Goal: Task Accomplishment & Management: Manage account settings

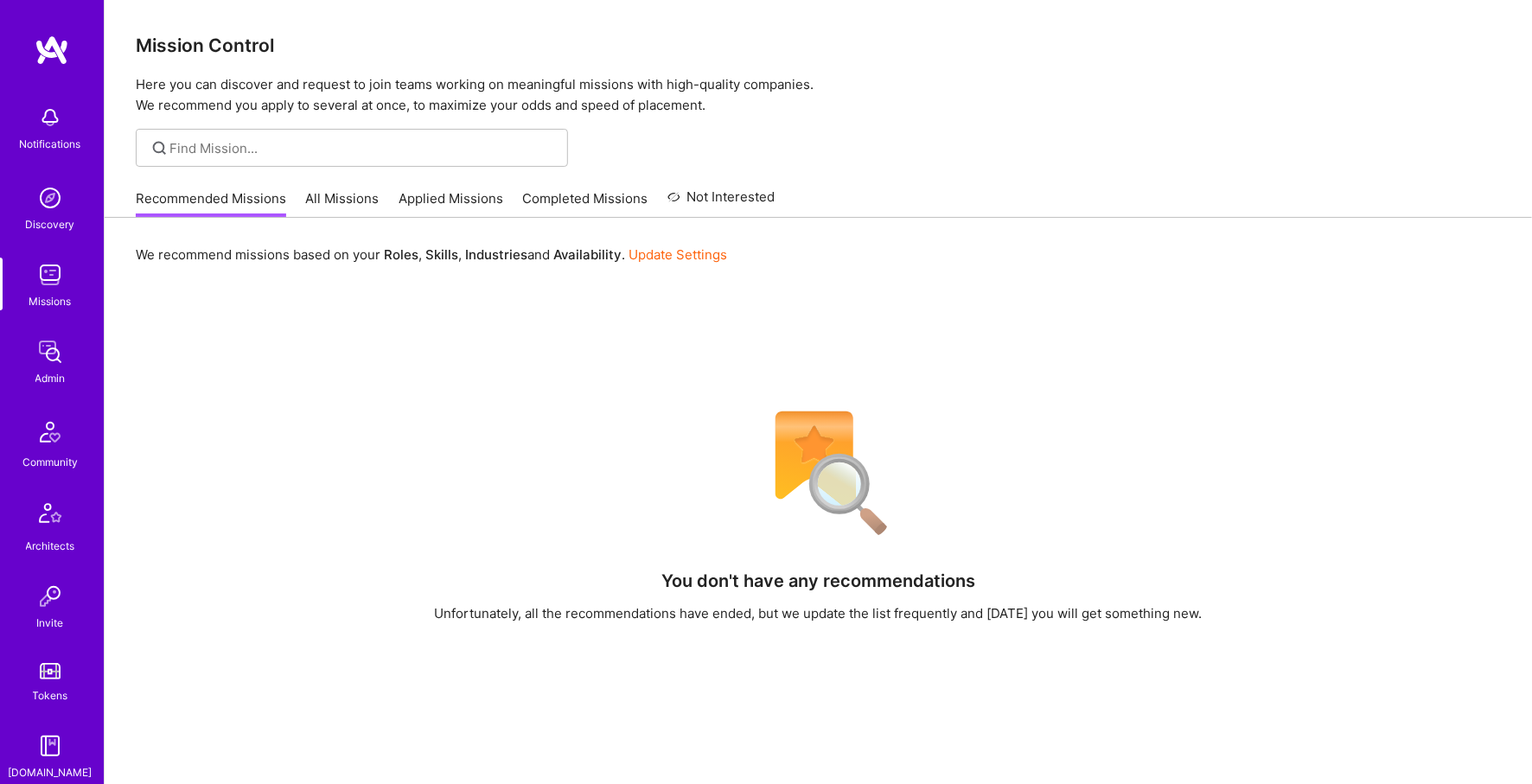
scroll to position [318, 0]
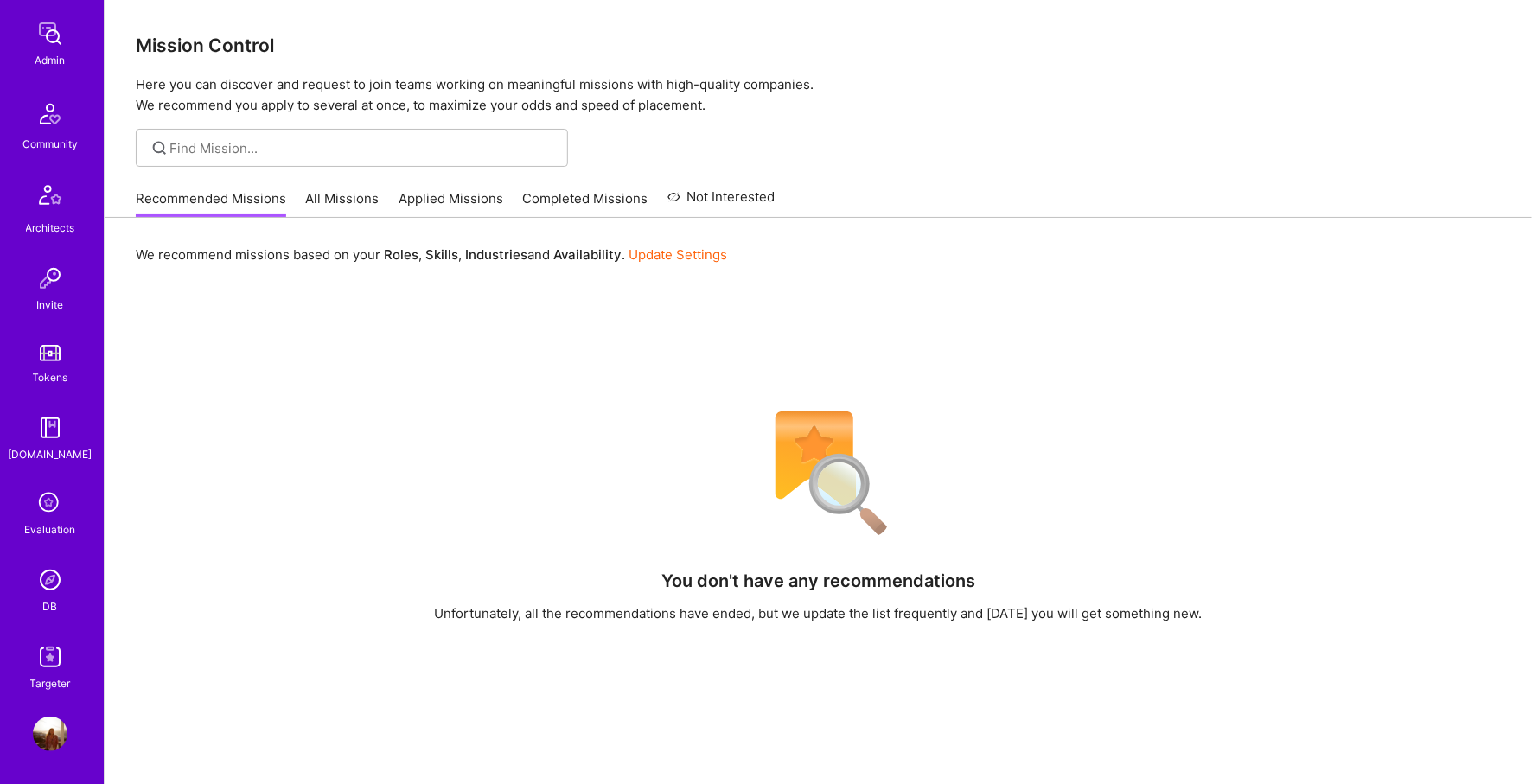
click at [52, 601] on div "DB" at bounding box center [50, 606] width 14 height 18
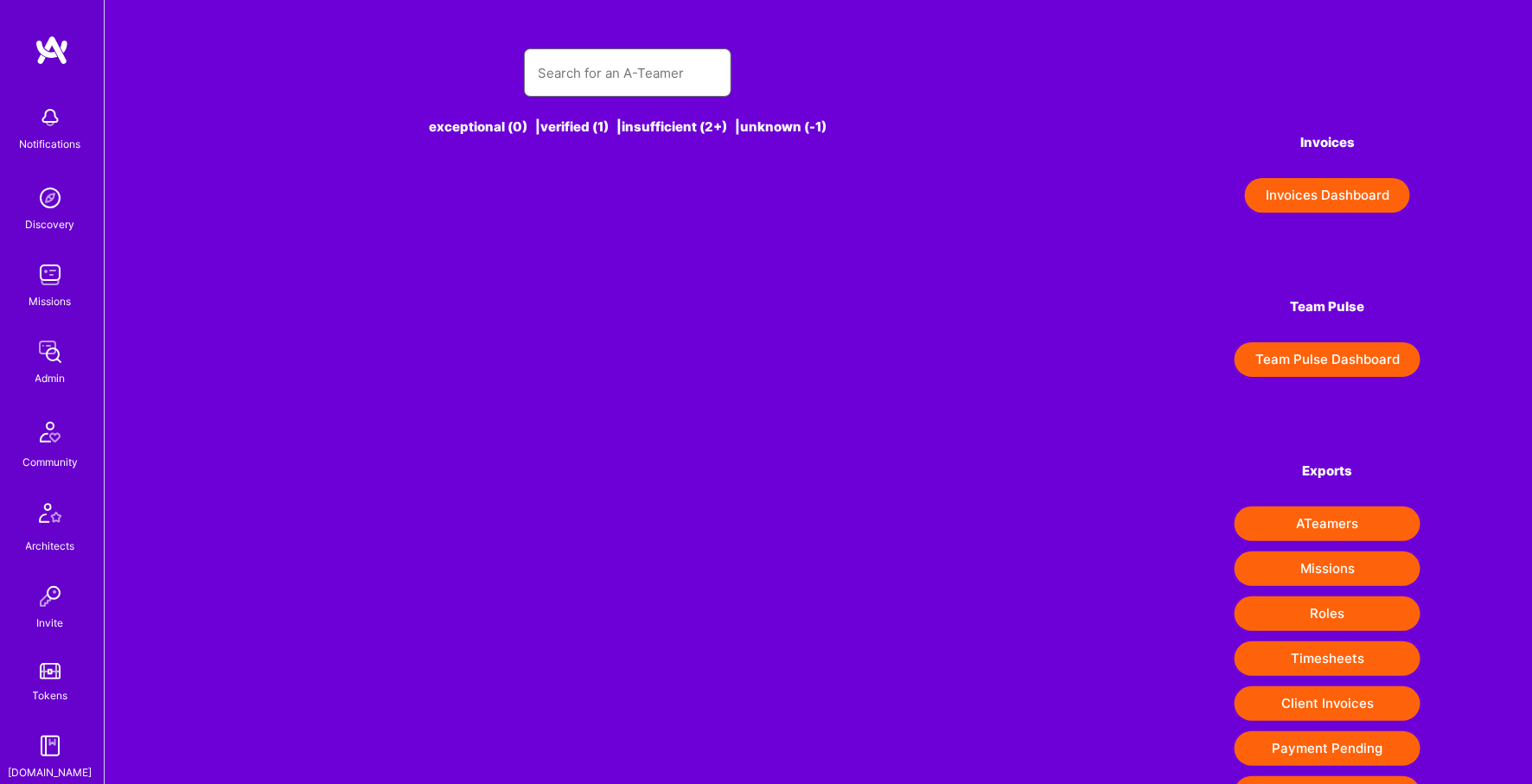
click at [575, 59] on input "text" at bounding box center [627, 72] width 180 height 44
type input "[PERSON_NAME]"
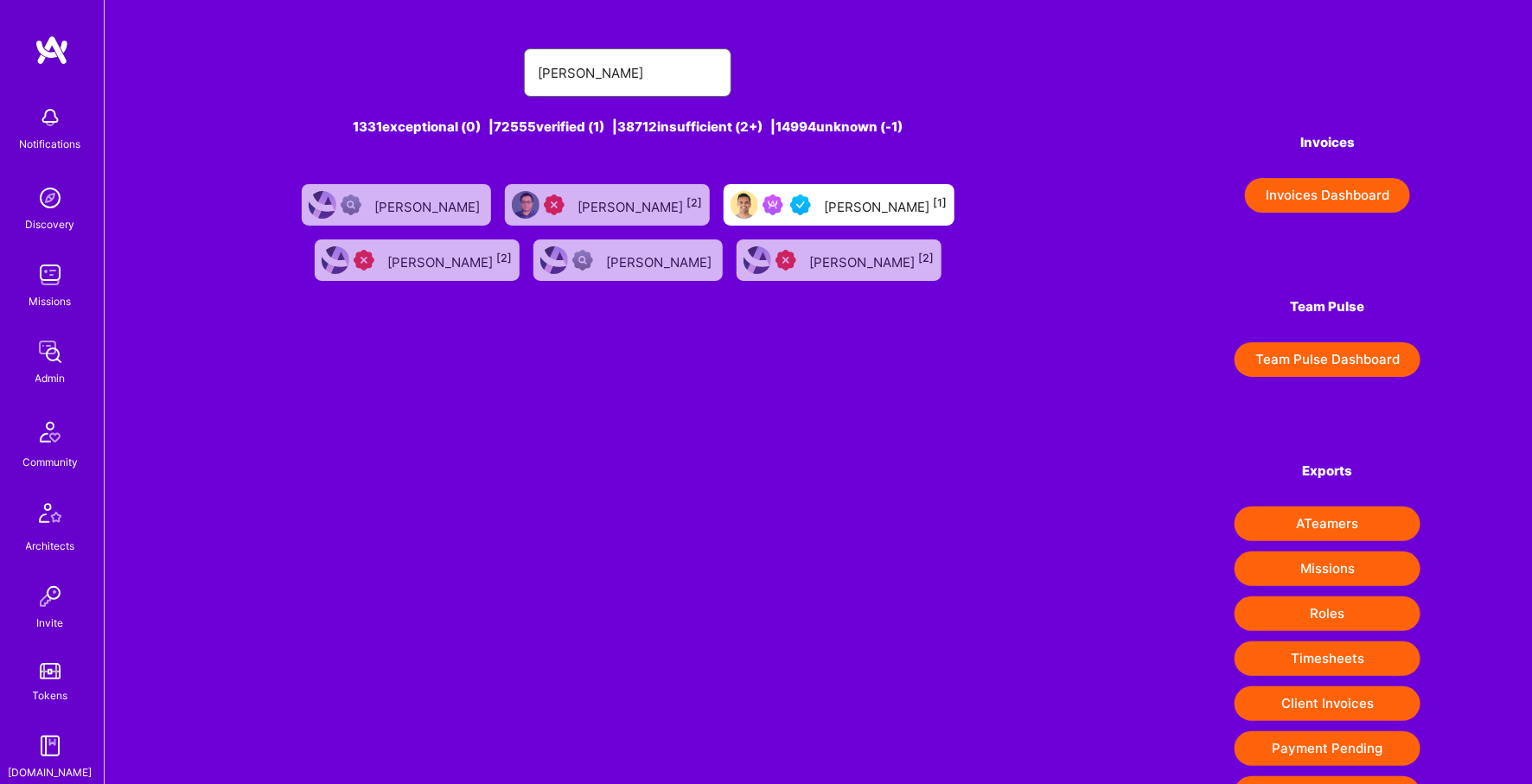
type input "[PERSON_NAME]"
click at [731, 192] on div at bounding box center [774, 204] width 88 height 28
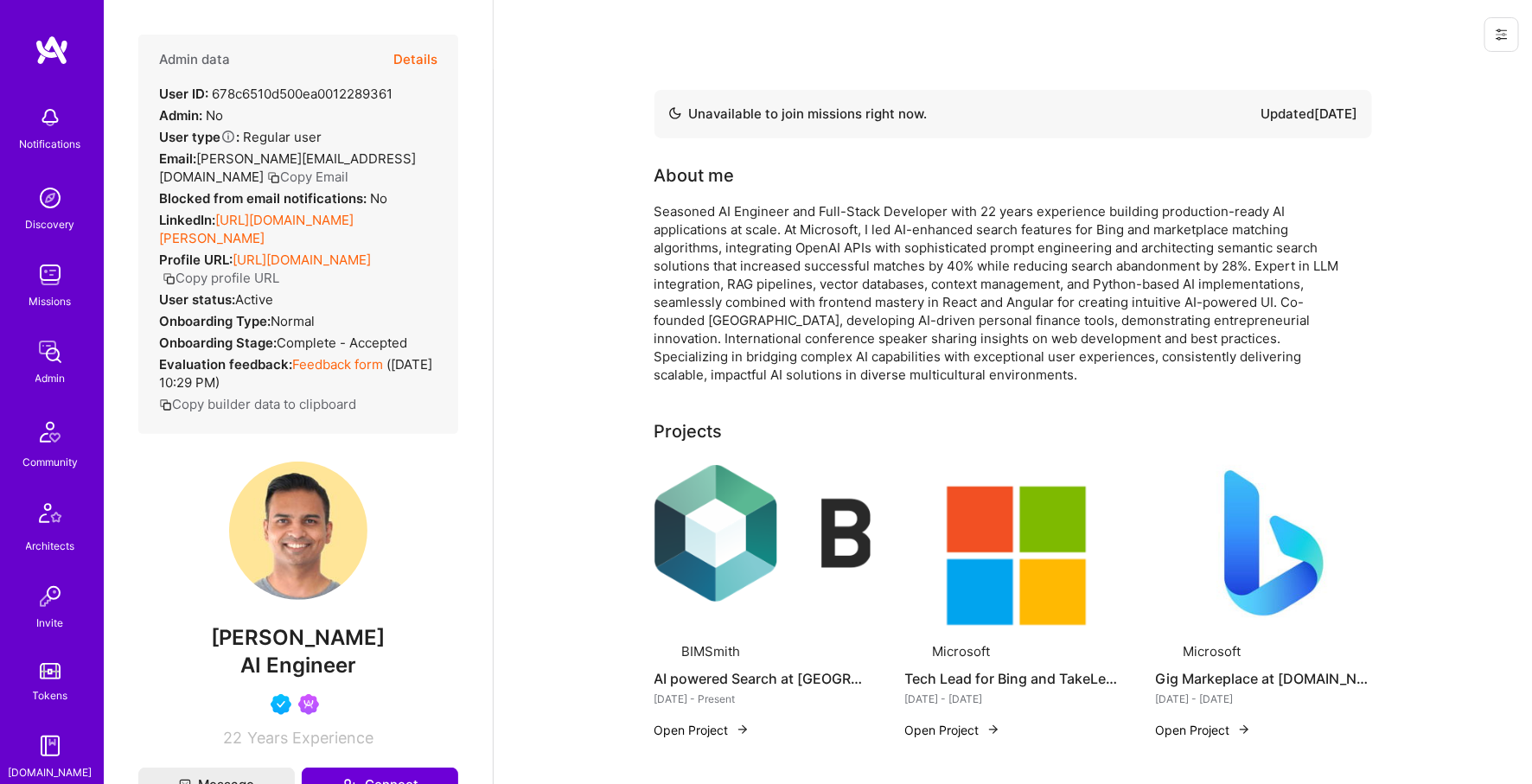
click at [414, 63] on button "Details" at bounding box center [414, 60] width 44 height 50
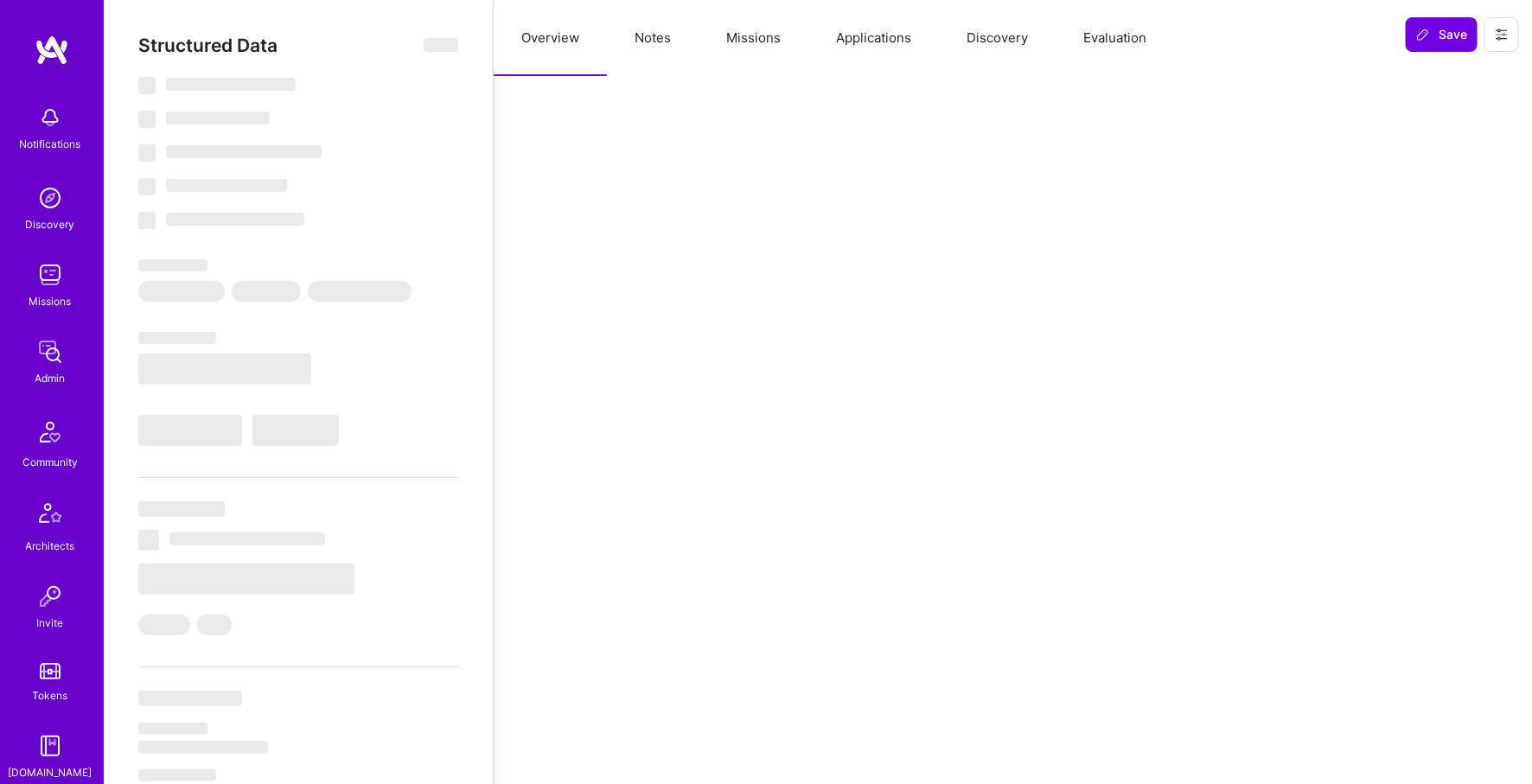
select select "Not Available"
select select "1 Month"
select select "5"
select select "4"
select select "6"
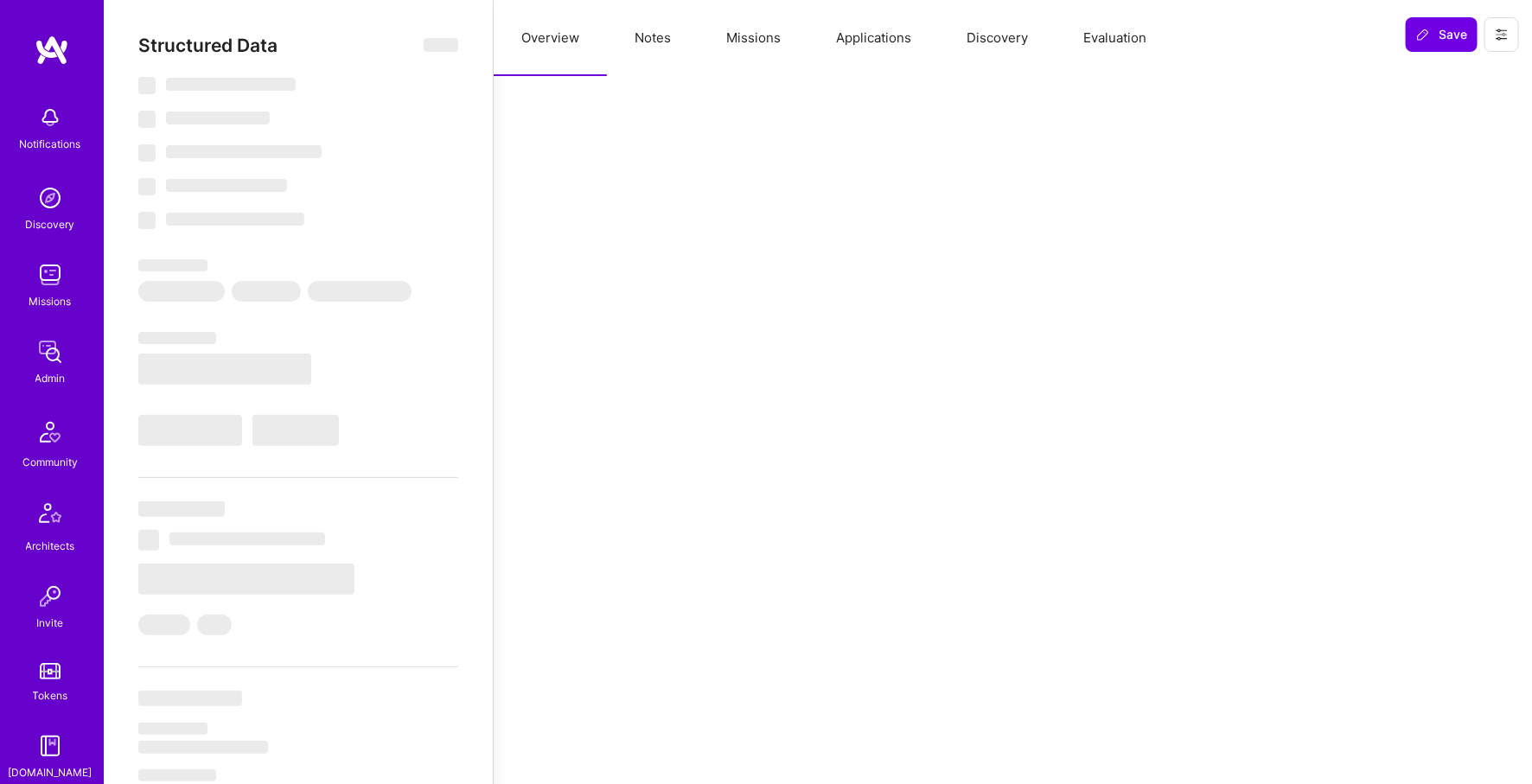
select select "6"
select select "CA"
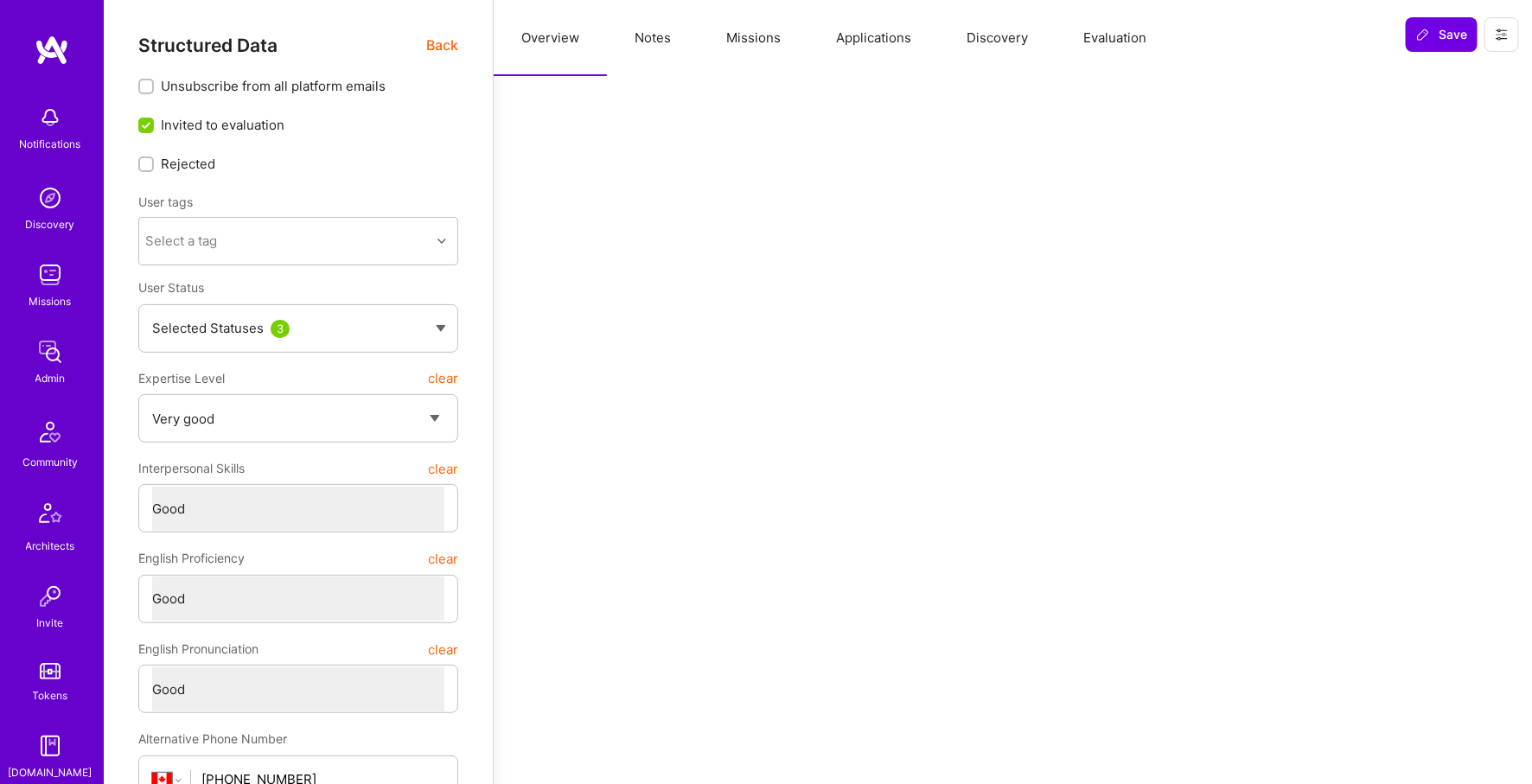
click at [763, 14] on button "Missions" at bounding box center [753, 38] width 110 height 76
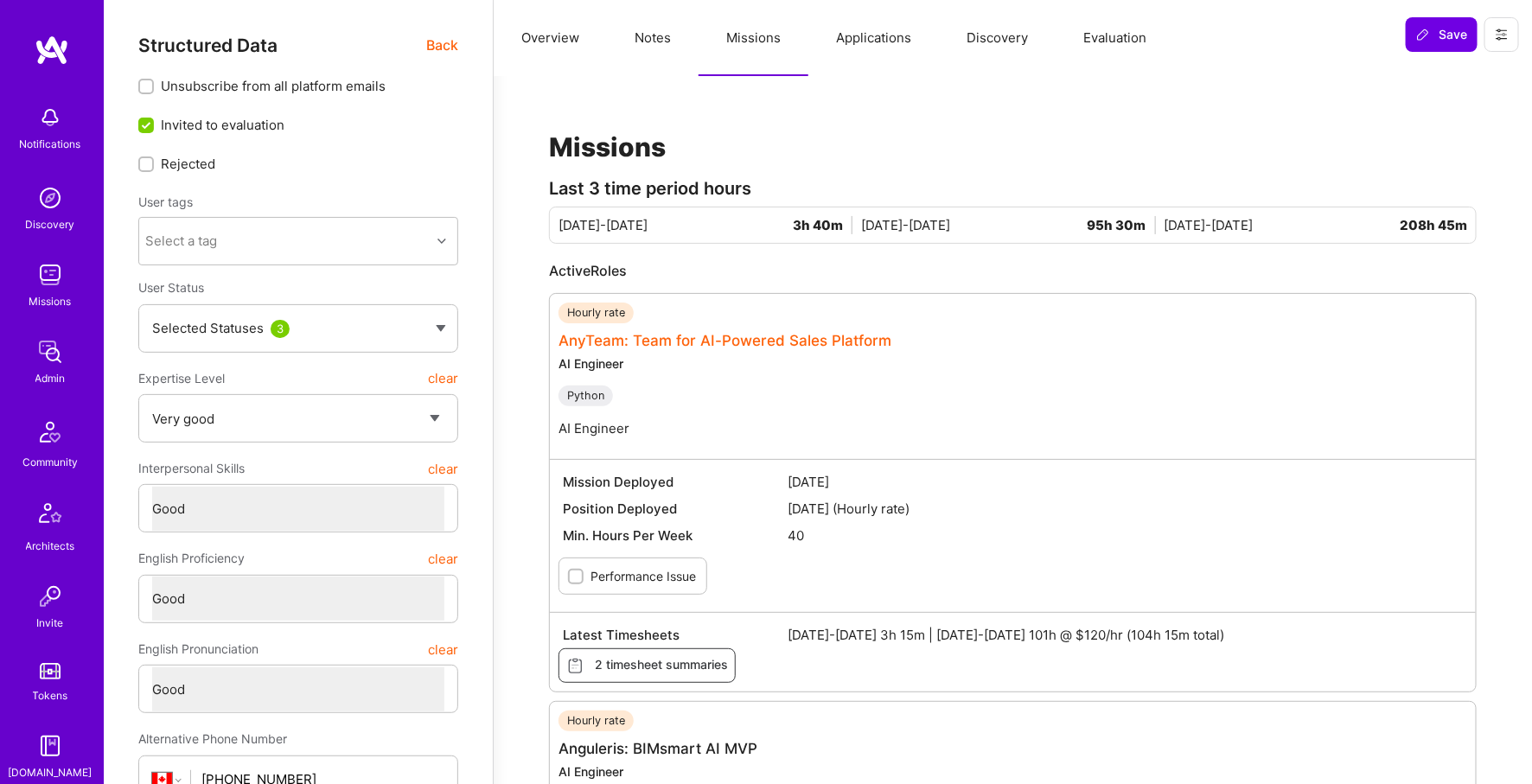
click at [747, 332] on link "AnyTeam: Team for AI-Powered Sales Platform" at bounding box center [725, 340] width 334 height 17
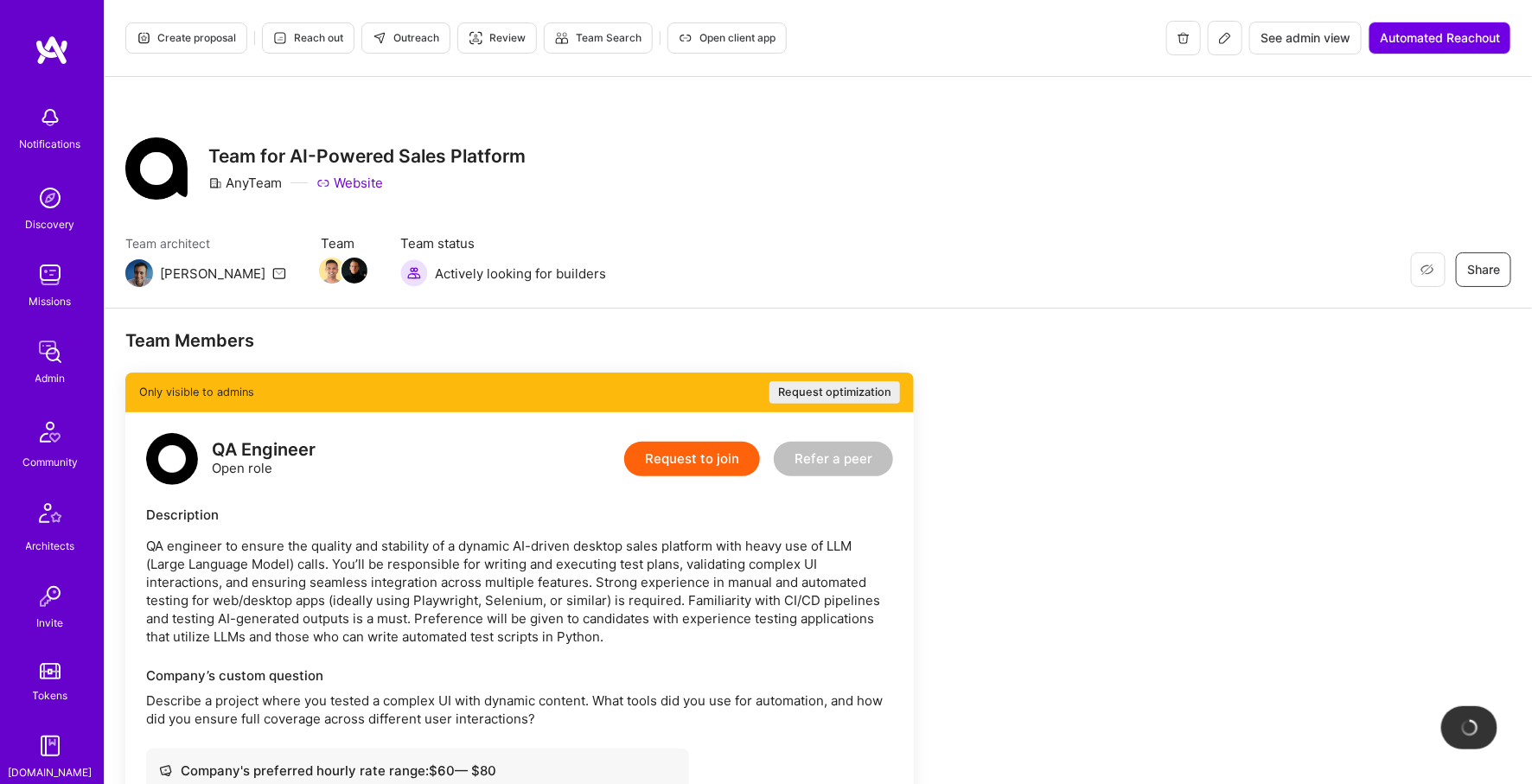
click at [1357, 46] on button "See admin view" at bounding box center [1306, 38] width 113 height 33
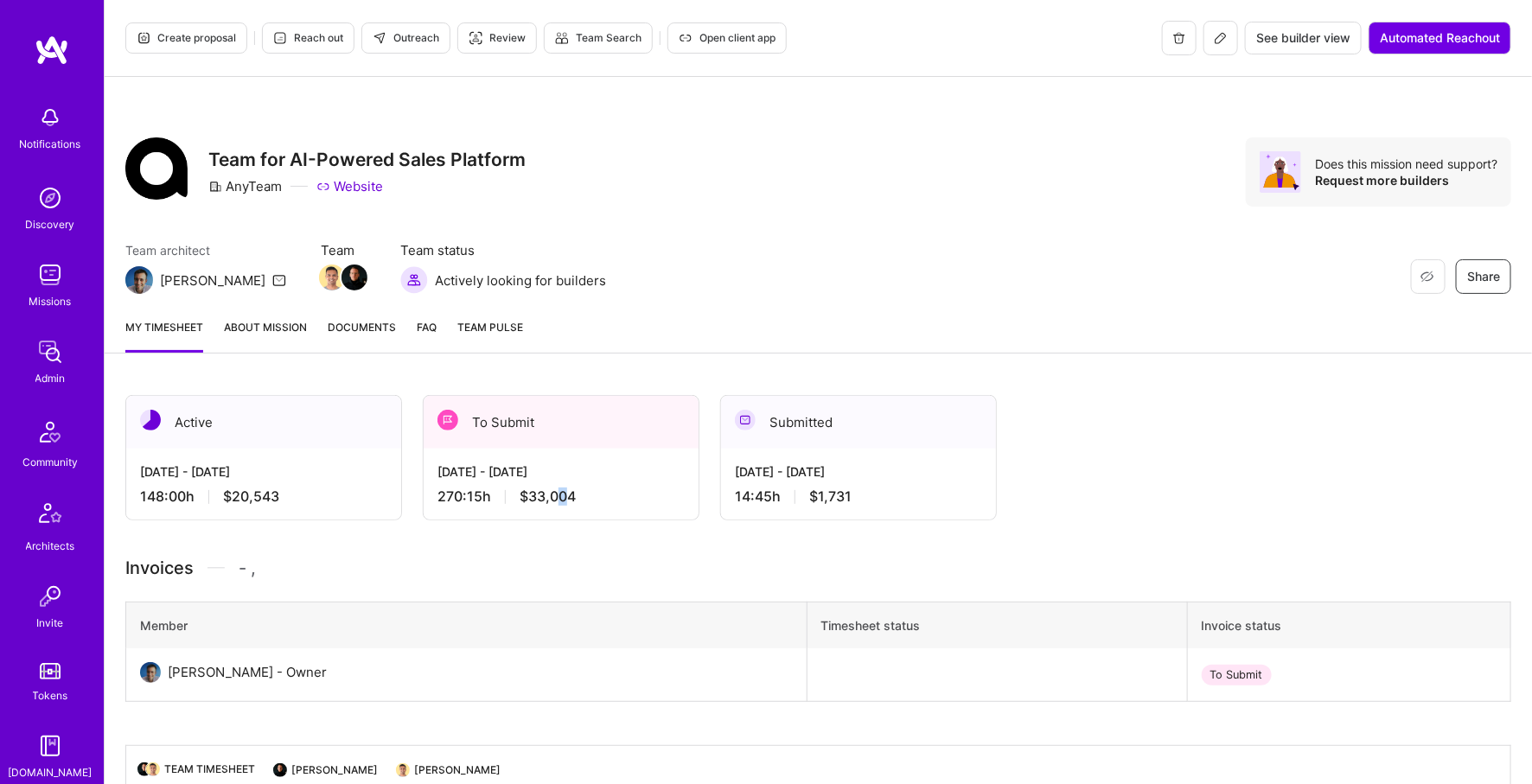
click at [561, 501] on span "$33,004" at bounding box center [548, 496] width 56 height 18
click at [621, 471] on div "[DATE] - [DATE]" at bounding box center [561, 471] width 247 height 18
click at [631, 482] on div "[DATE] - [DATE] 270:15 h $33,004" at bounding box center [561, 483] width 275 height 71
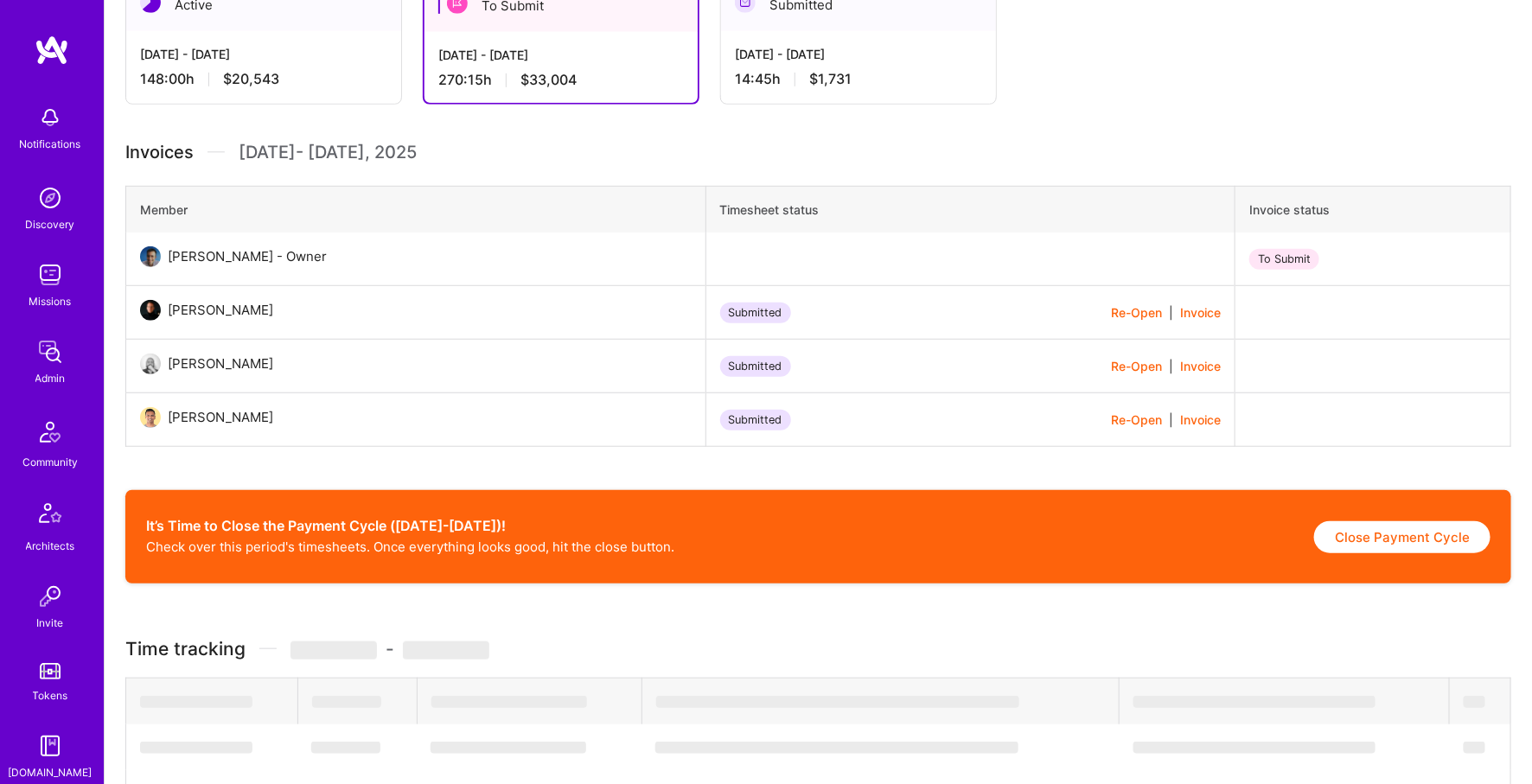
scroll to position [413, 0]
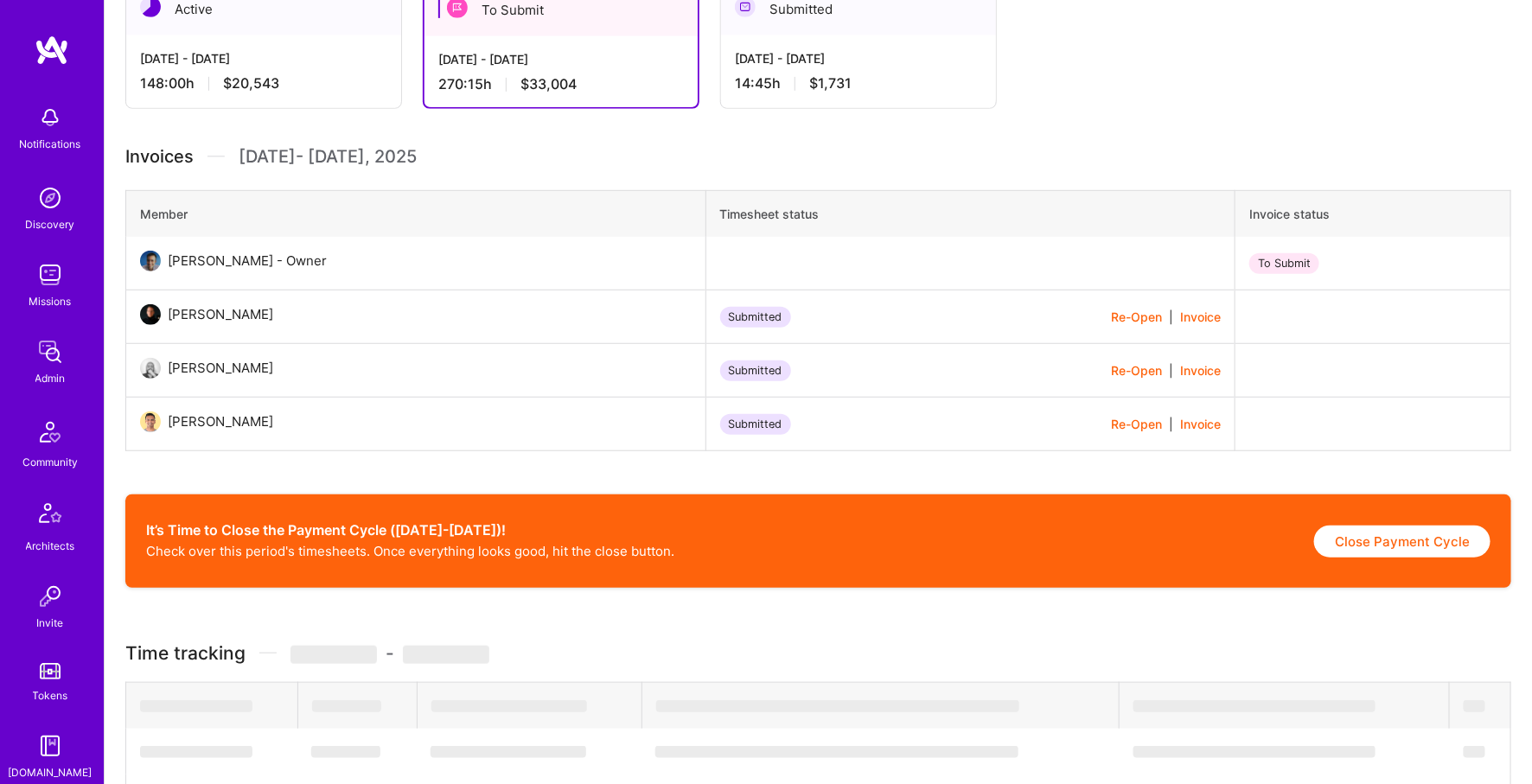
click at [1111, 421] on button "Re-Open" at bounding box center [1136, 424] width 51 height 18
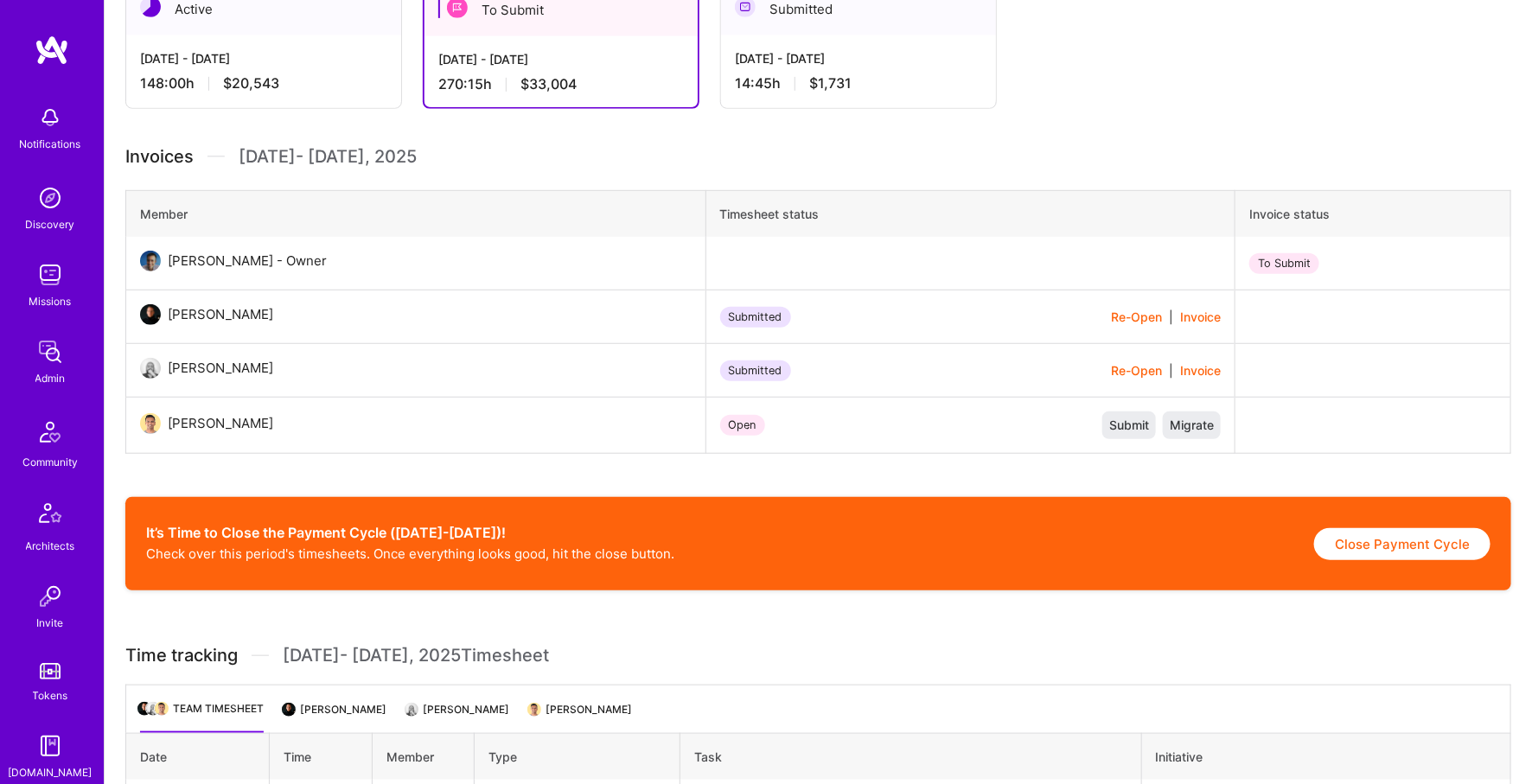
scroll to position [0, 0]
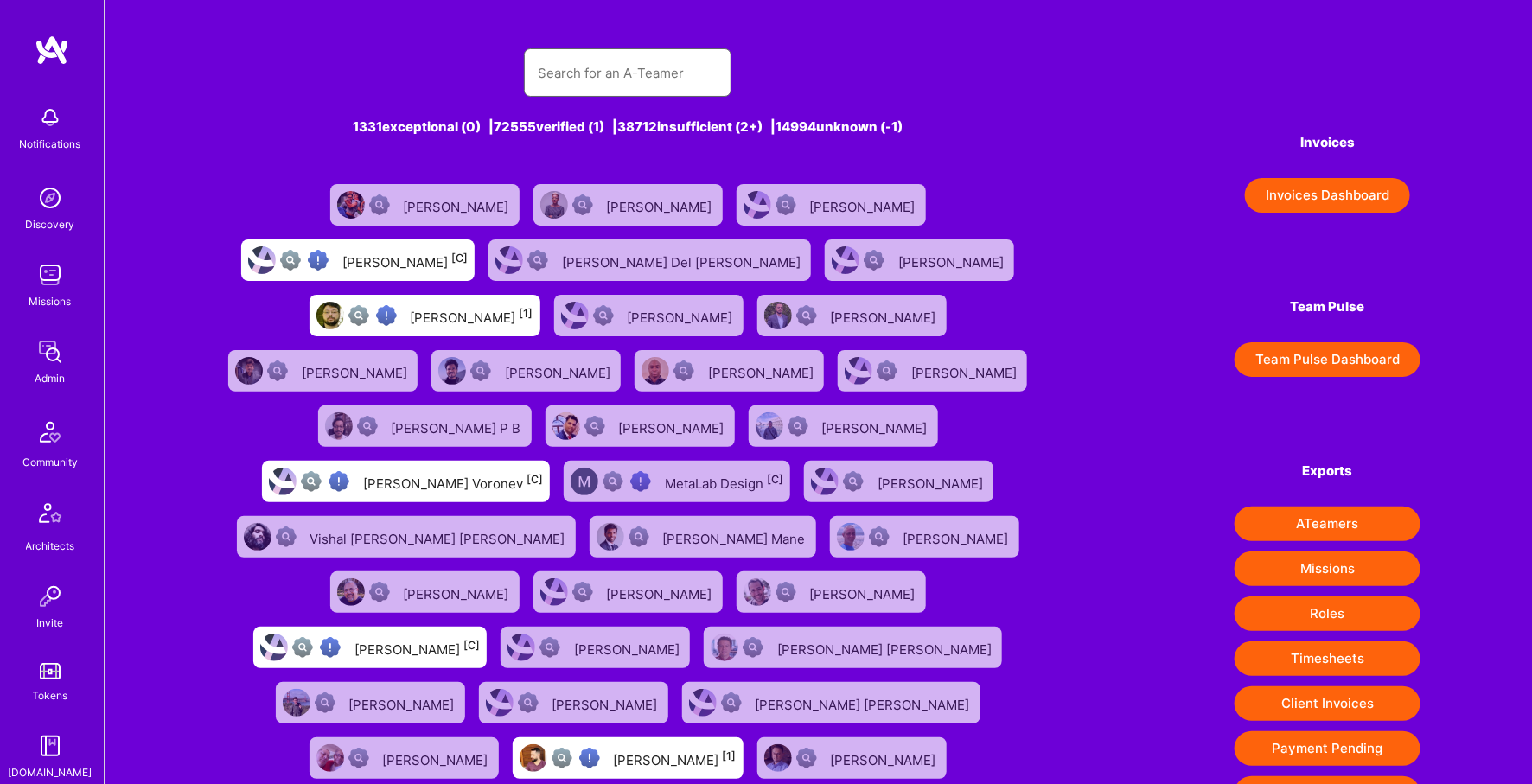
click at [573, 76] on input "text" at bounding box center [627, 72] width 180 height 44
type input "[PERSON_NAME]"
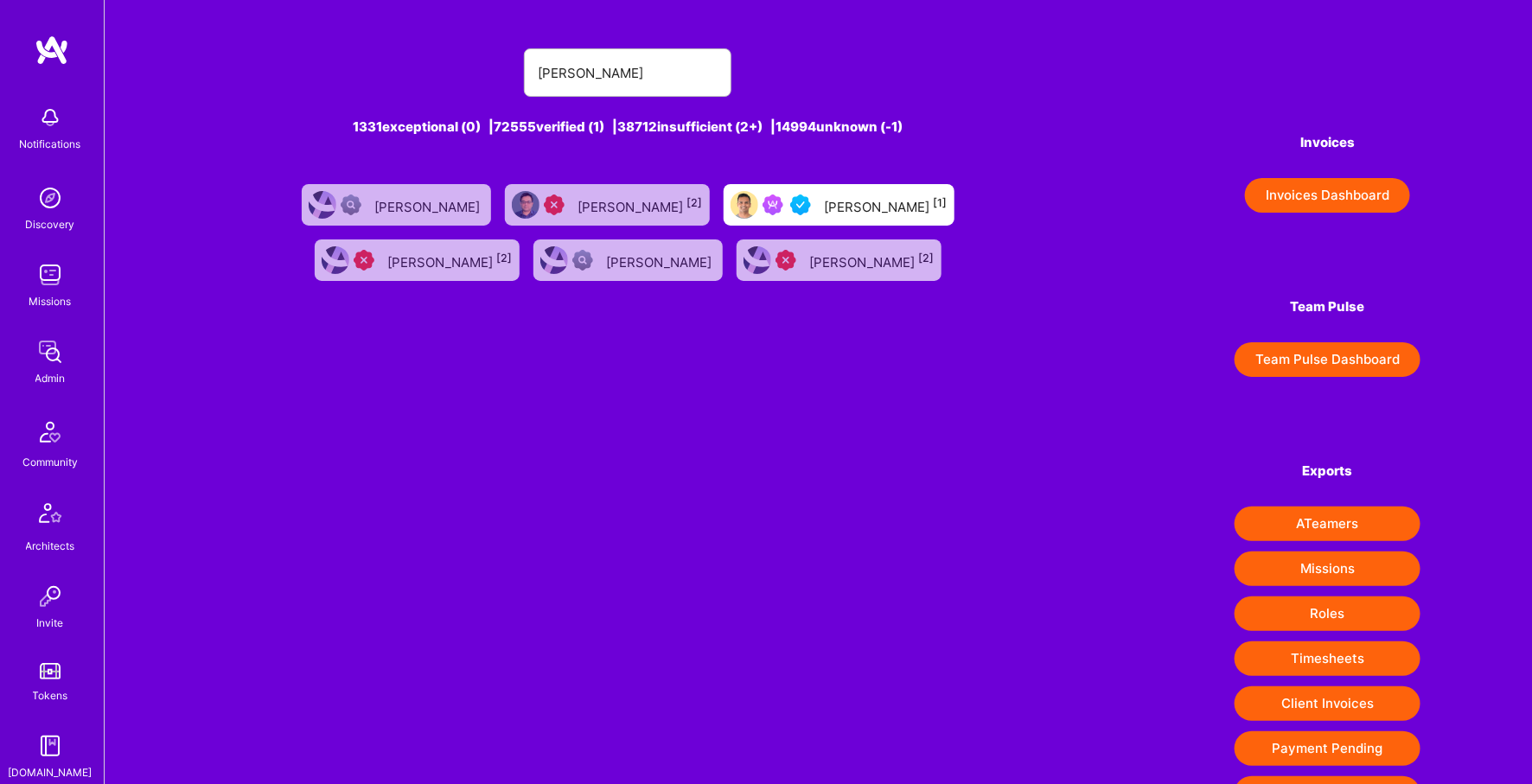
click at [825, 212] on div "[PERSON_NAME] [1]" at bounding box center [886, 204] width 122 height 22
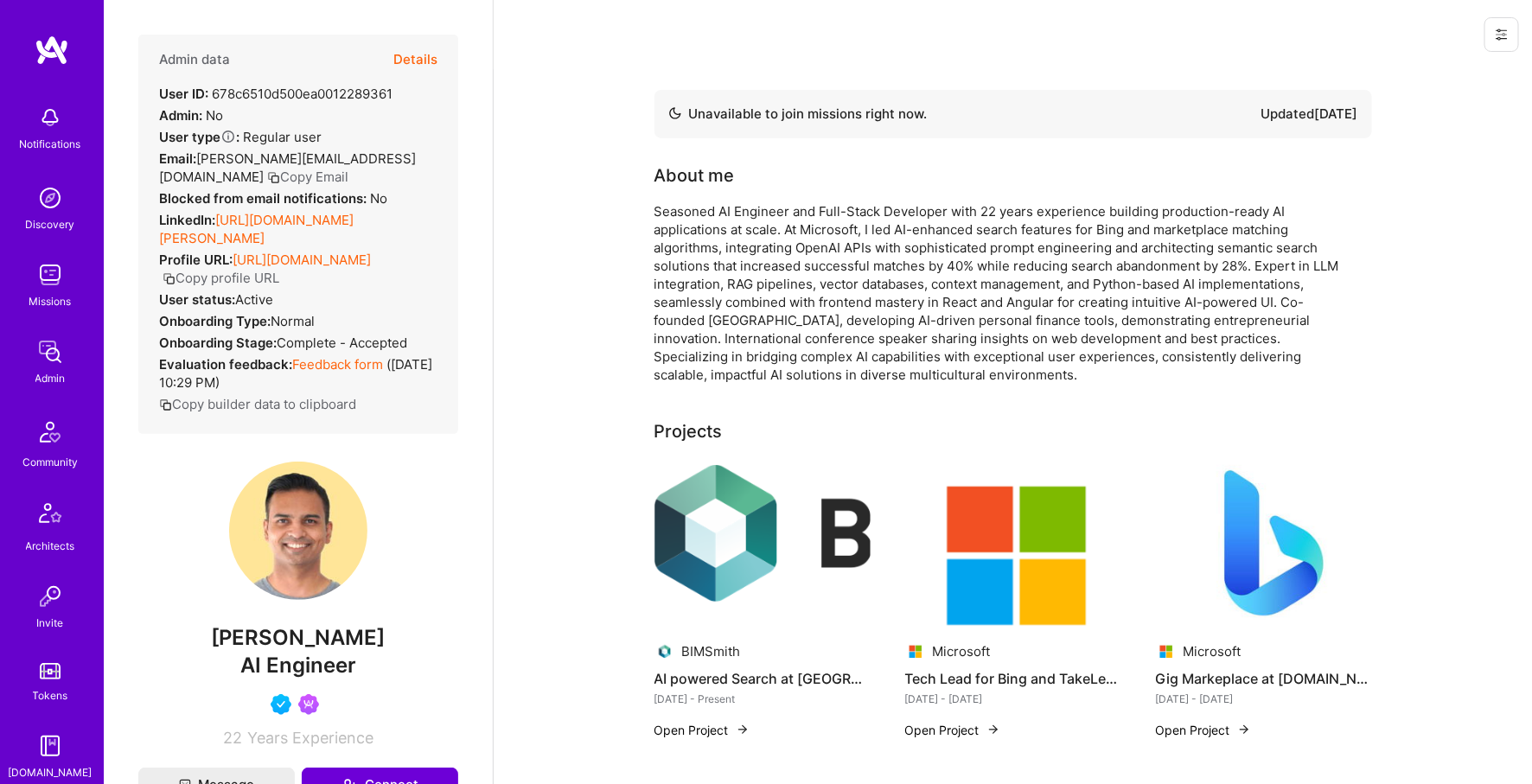
click at [422, 53] on button "Details" at bounding box center [414, 60] width 44 height 50
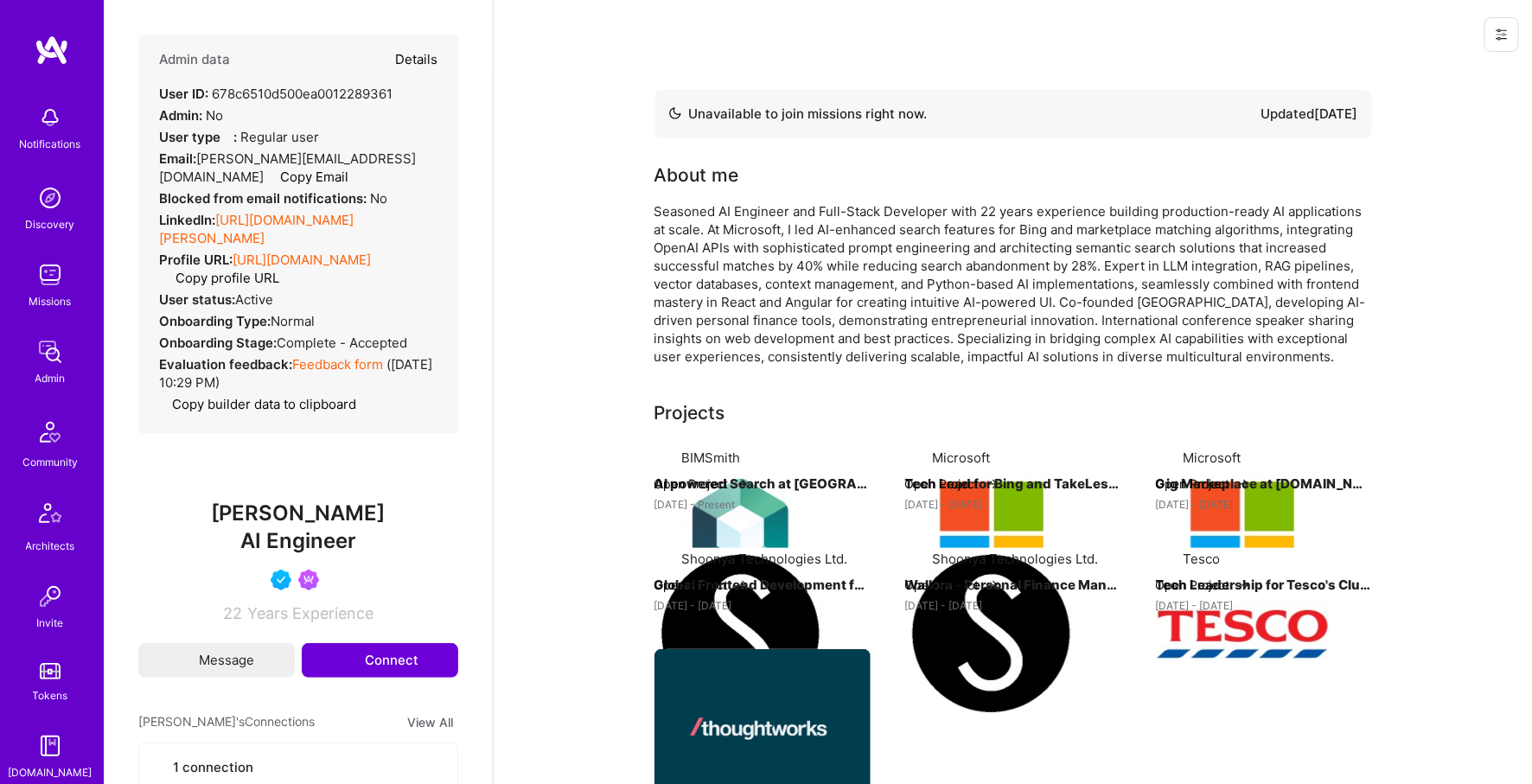
type textarea "x"
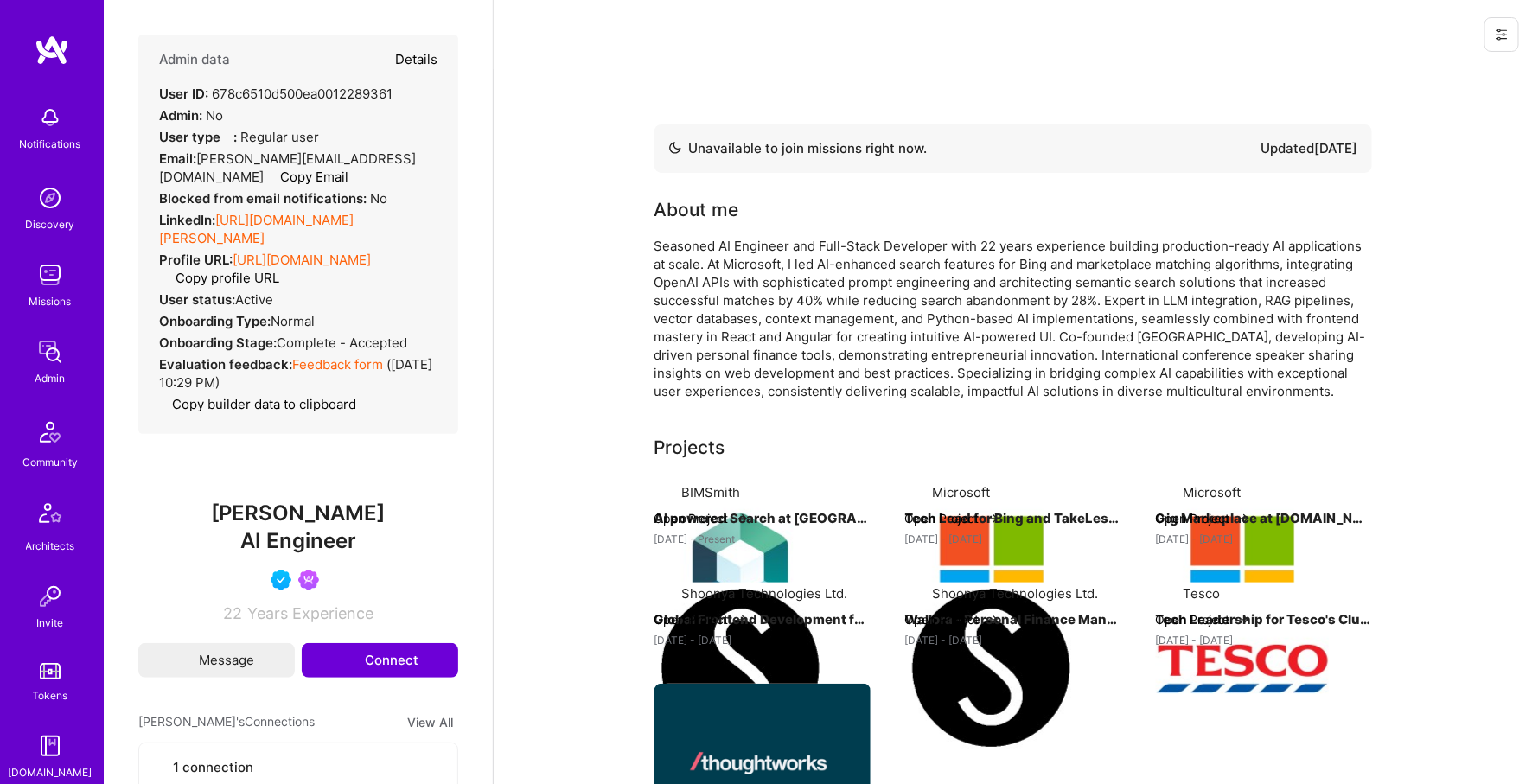
select select "5"
select select "4"
select select "6"
select select "CA"
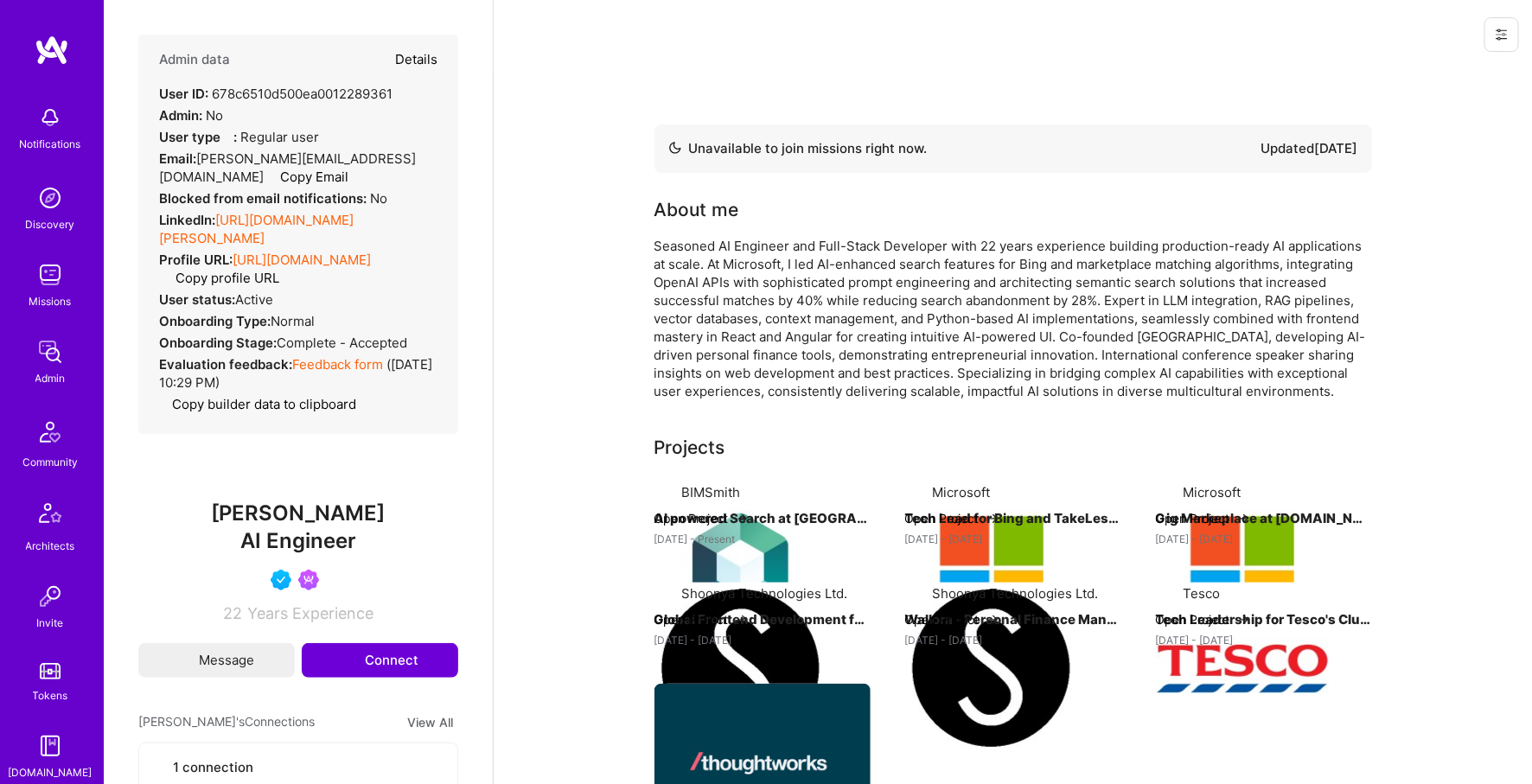
select select "Not Available"
select select "1 Month"
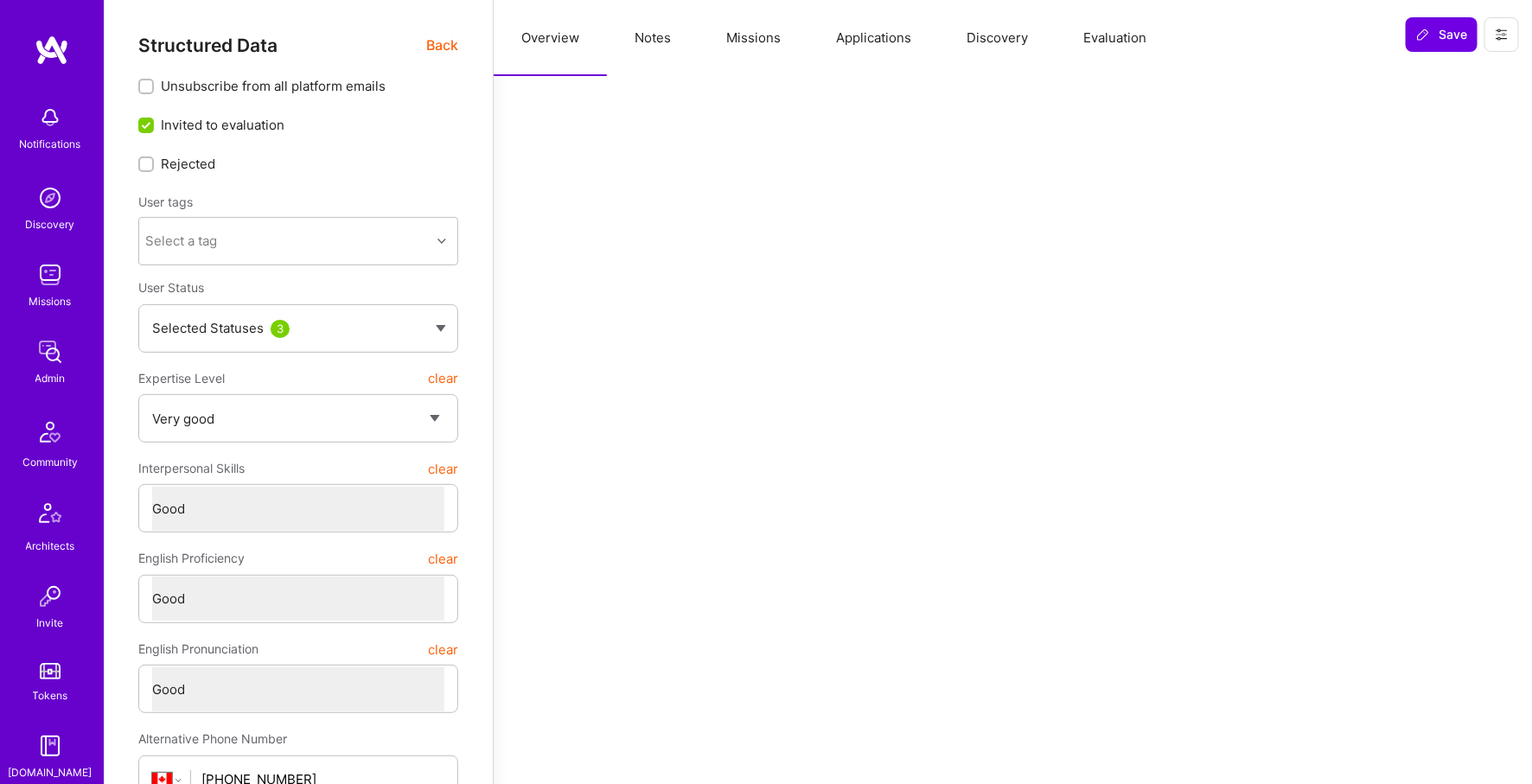
click at [744, 27] on button "Missions" at bounding box center [753, 38] width 110 height 76
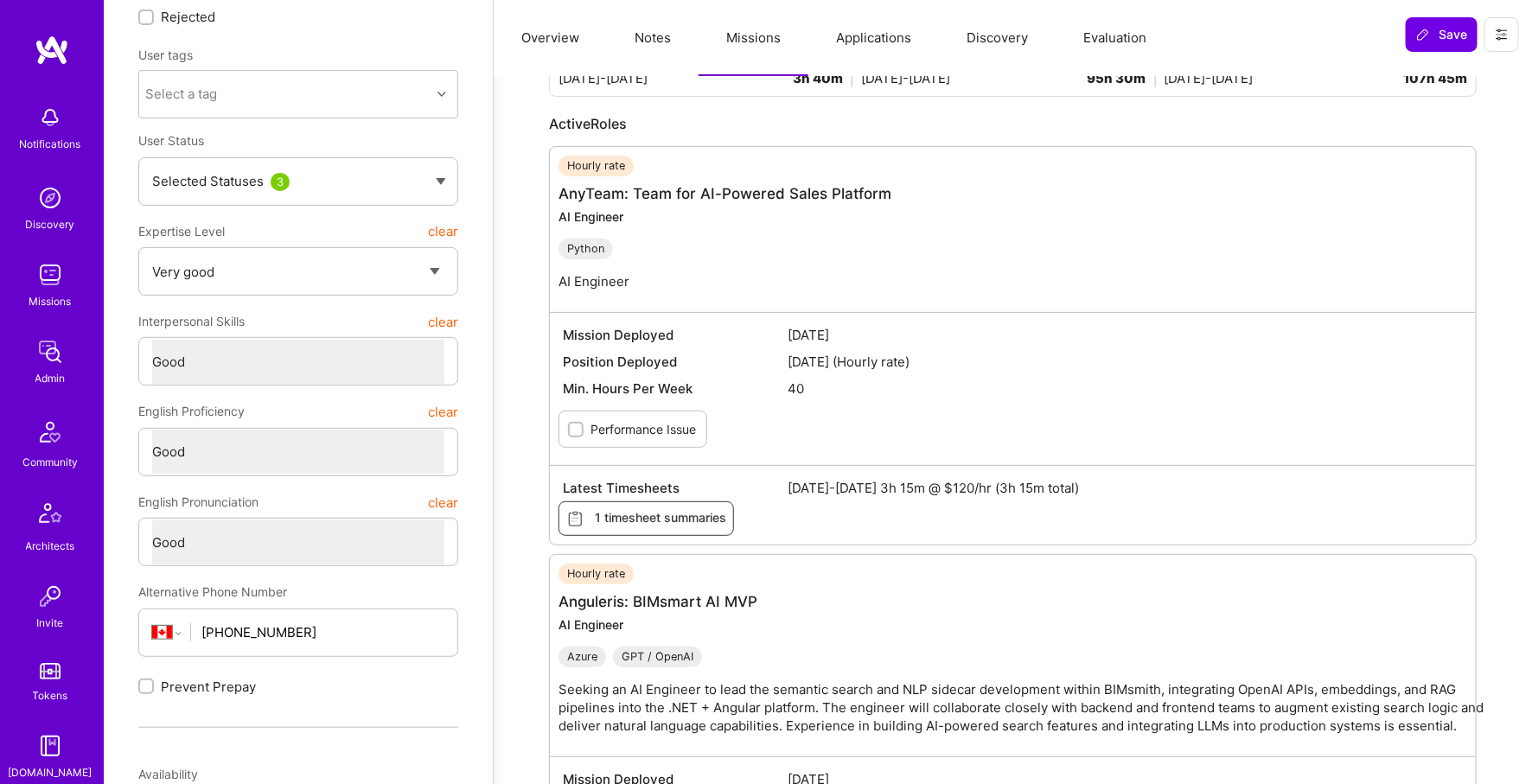
scroll to position [166, 0]
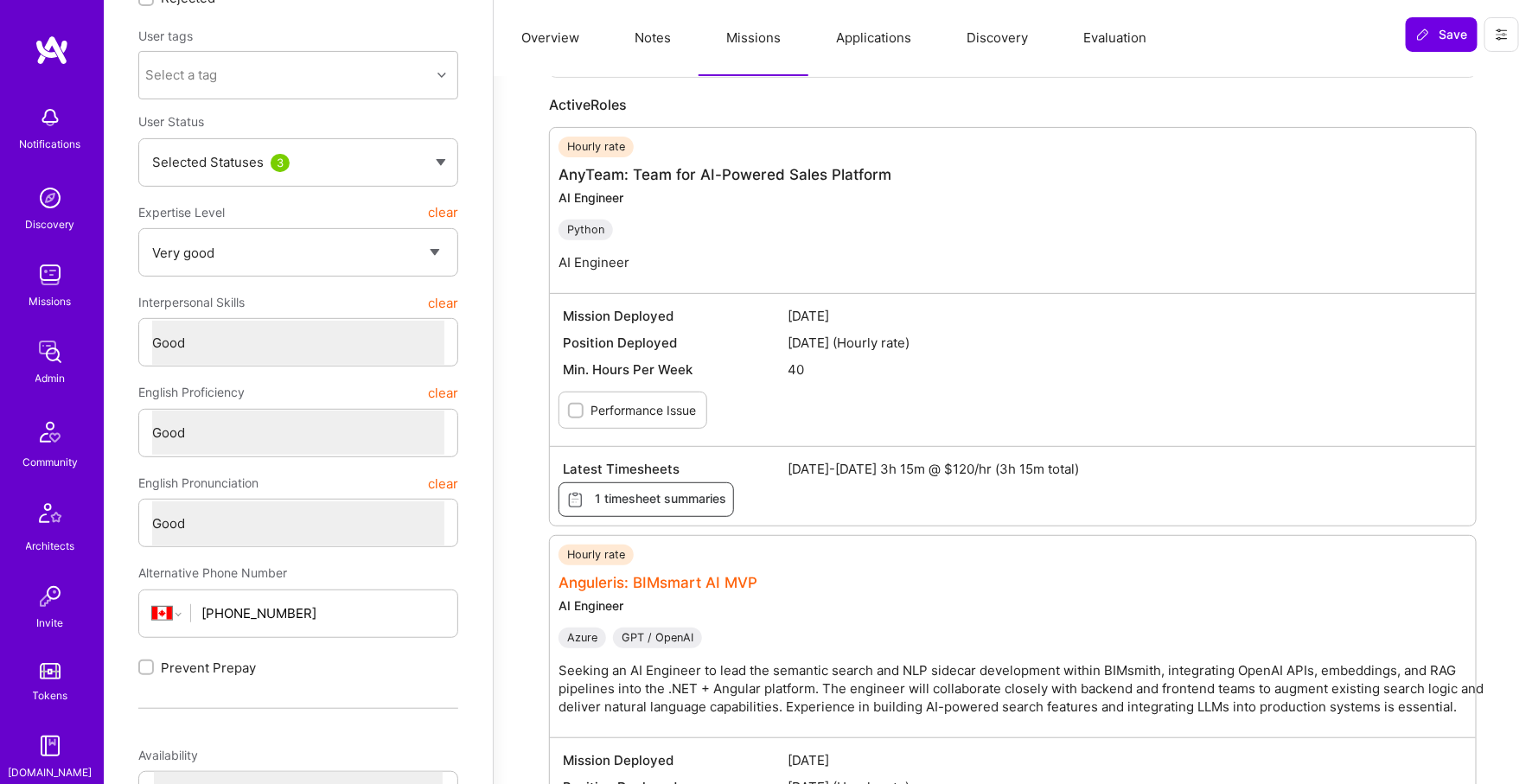
click at [662, 580] on link "Anguleris: BIMsmart AI MVP" at bounding box center [657, 582] width 199 height 17
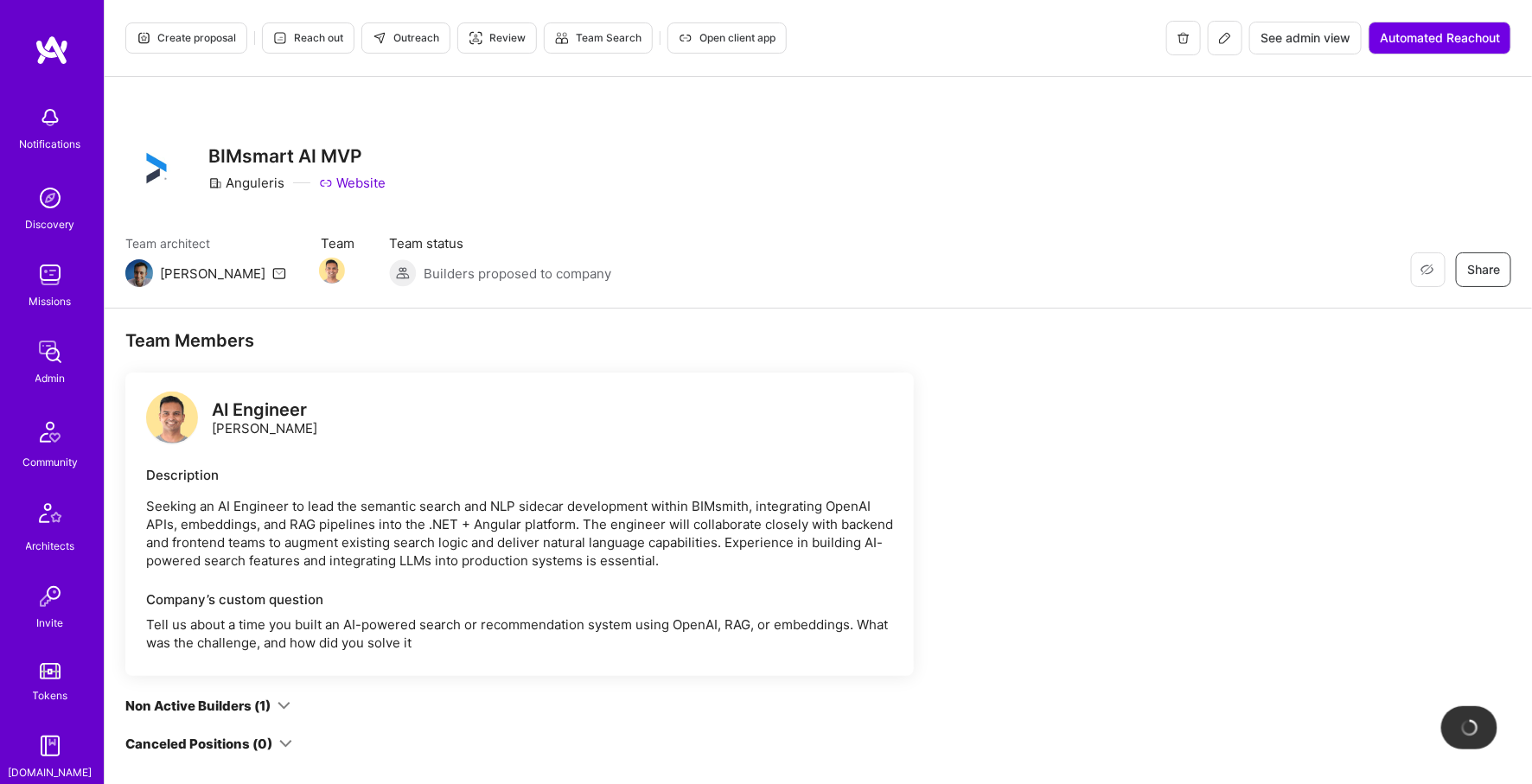
click at [1223, 41] on icon at bounding box center [1225, 38] width 13 height 13
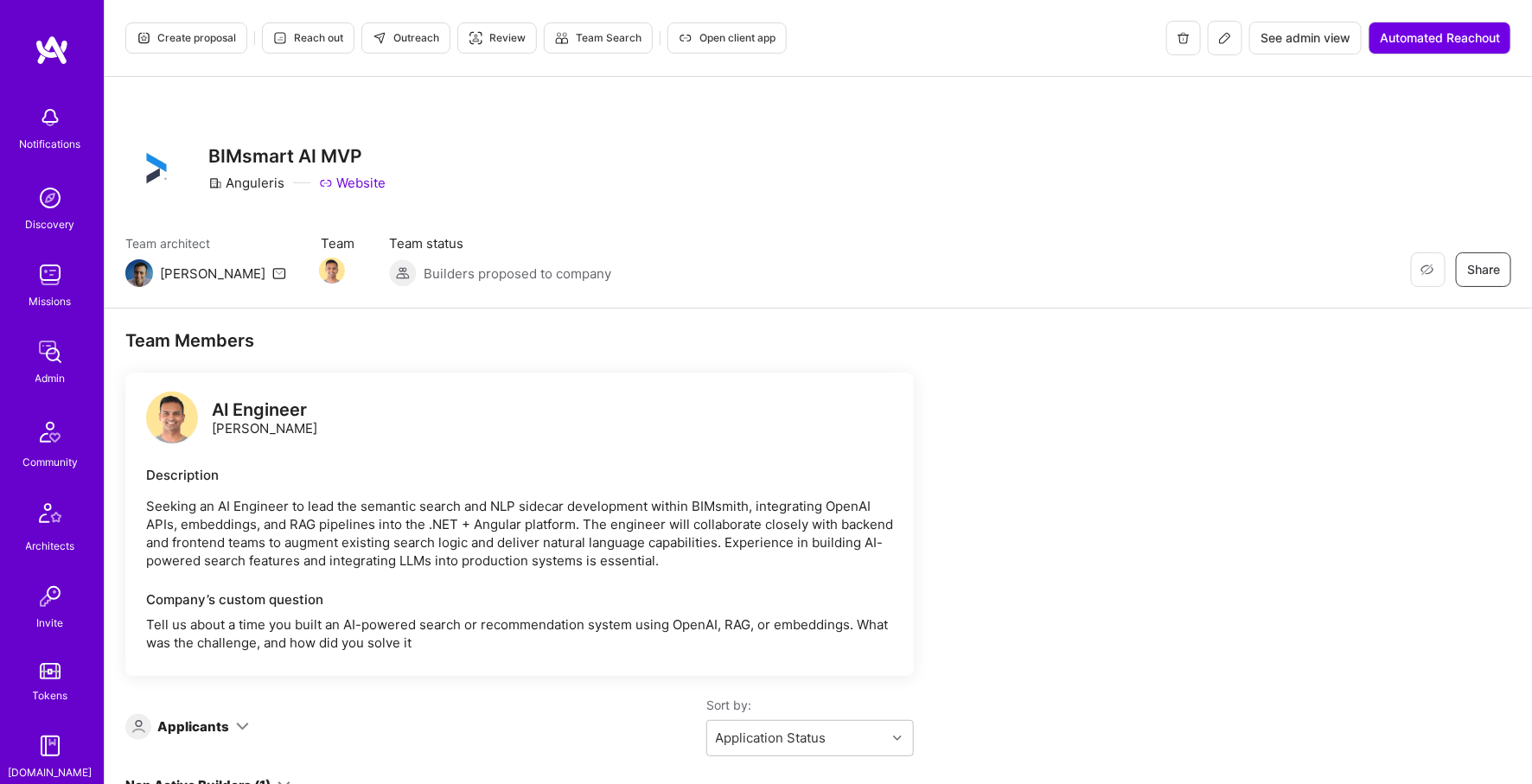
click at [1278, 35] on span "See admin view" at bounding box center [1305, 38] width 90 height 17
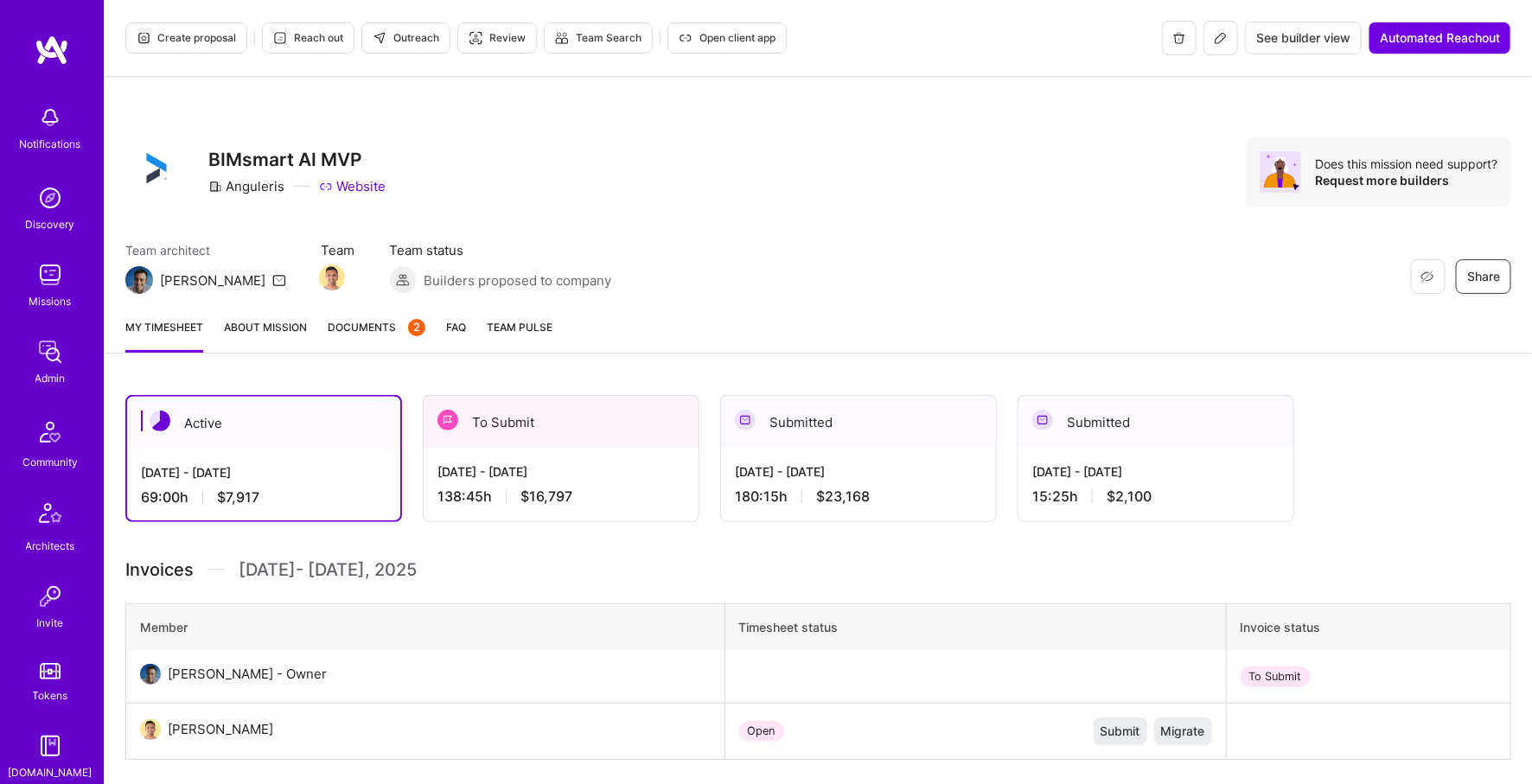
click at [641, 493] on div "138:45 h $16,797" at bounding box center [561, 496] width 247 height 18
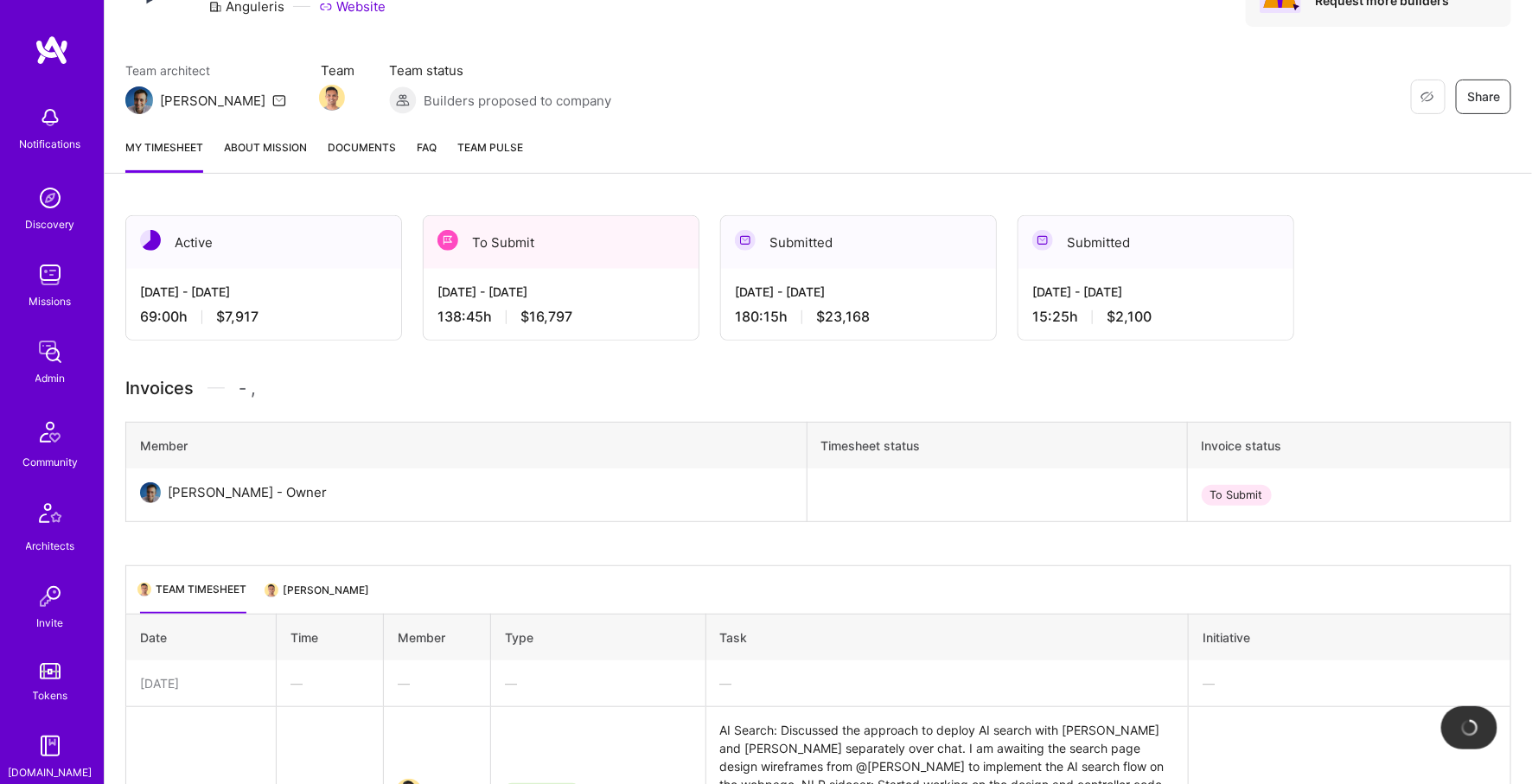
scroll to position [119, 0]
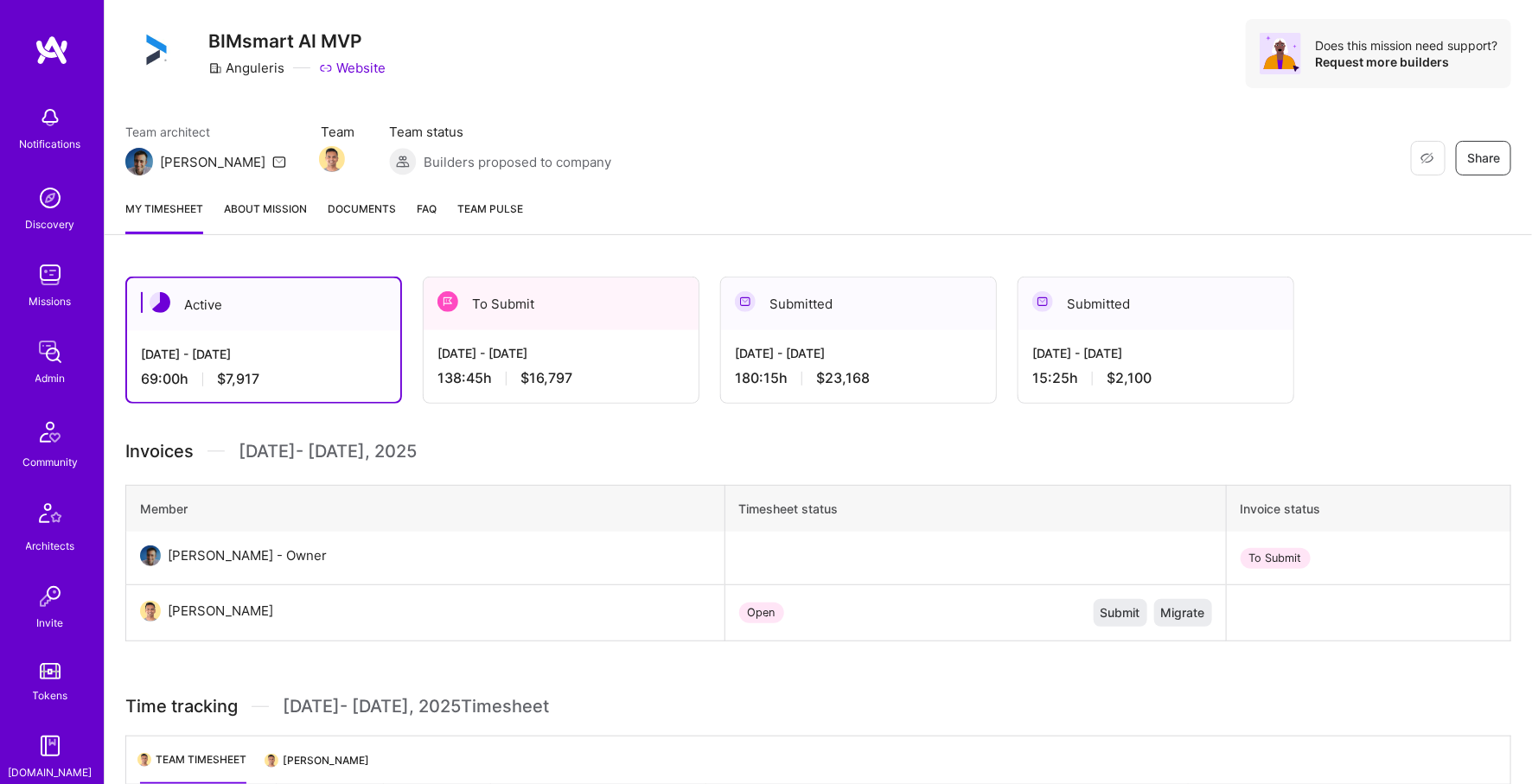
click at [567, 360] on div "[DATE] - [DATE]" at bounding box center [561, 353] width 247 height 18
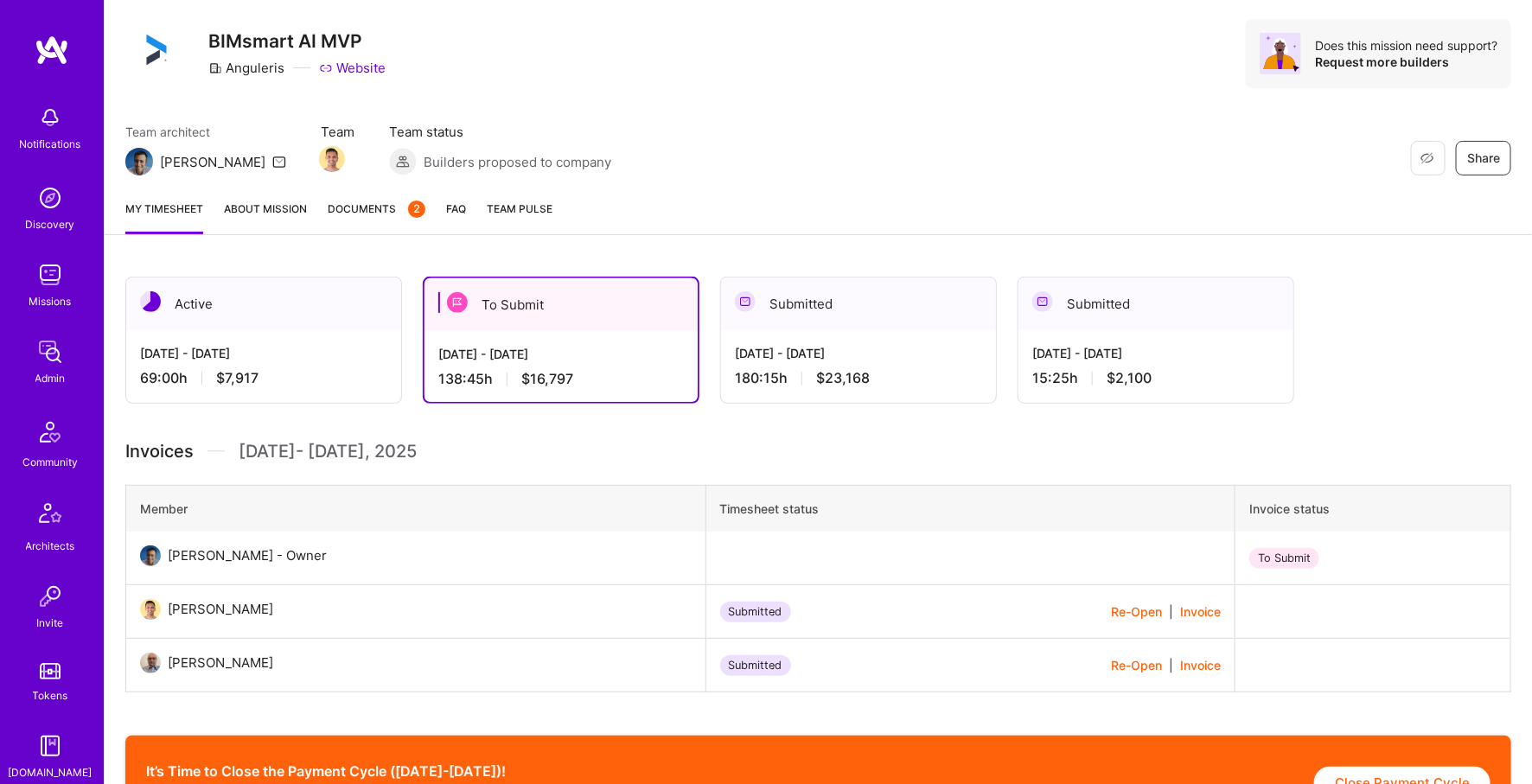
click at [1118, 615] on button "Re-Open" at bounding box center [1136, 612] width 51 height 18
